Goal: Find specific page/section: Find specific page/section

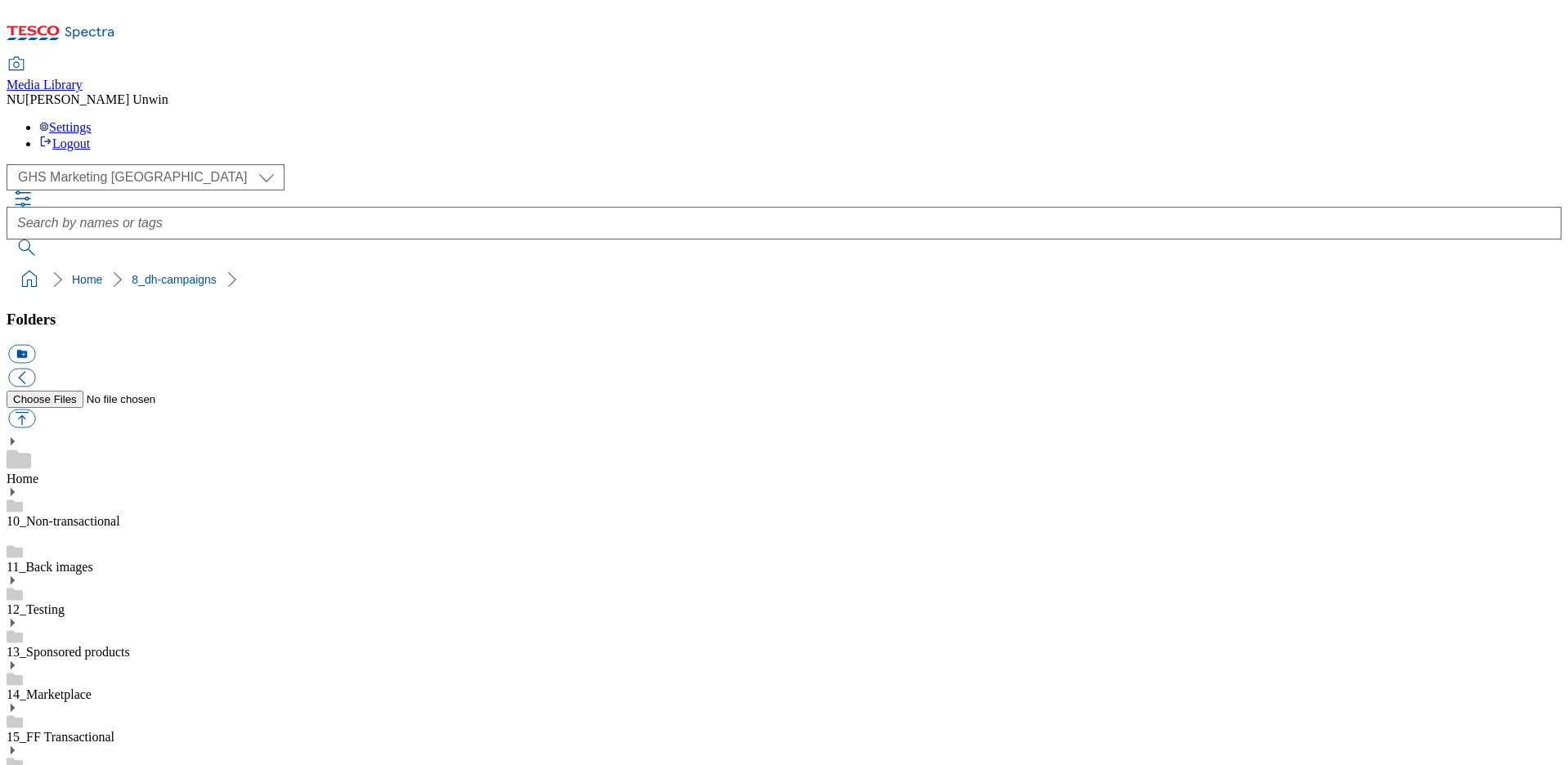
scroll to position [11, 0]
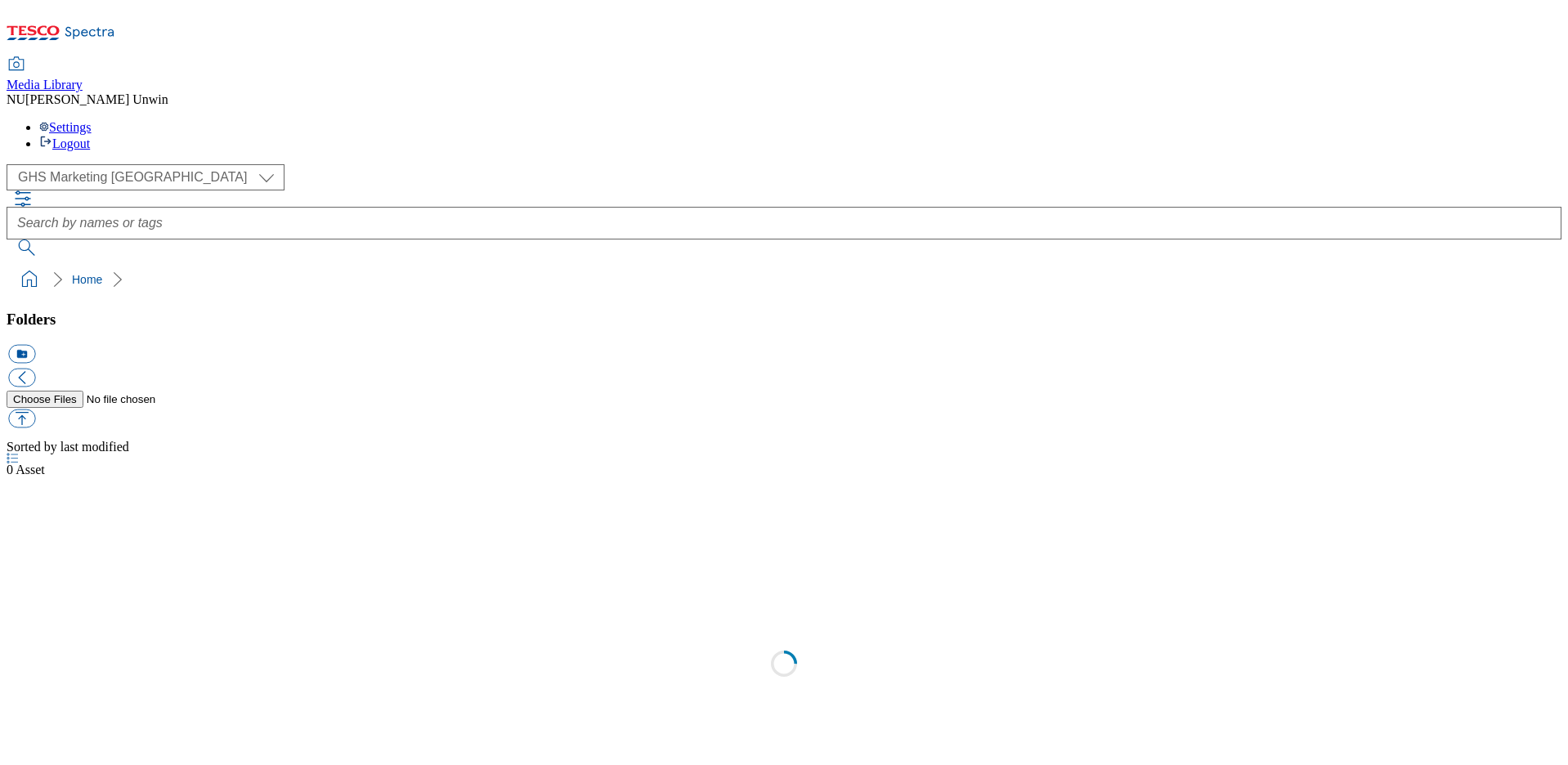
scroll to position [2, 0]
